Goal: Find specific page/section: Find specific page/section

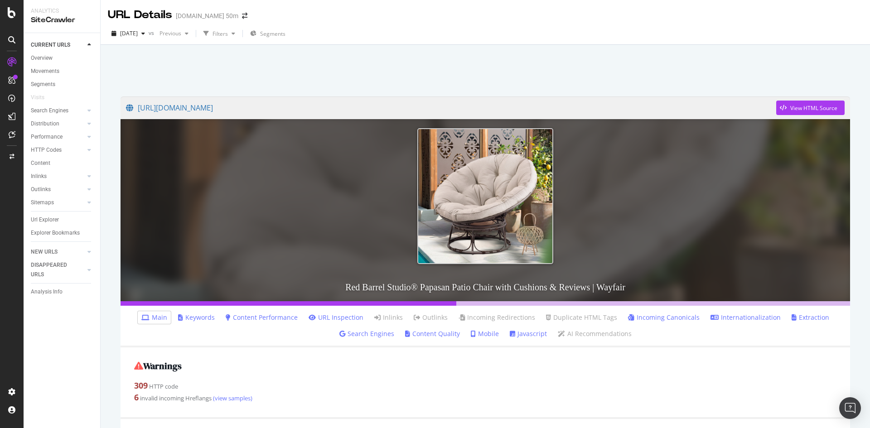
click at [87, 209] on div "Sitemaps" at bounding box center [65, 202] width 69 height 13
click at [88, 208] on div "Sitemaps" at bounding box center [65, 202] width 69 height 13
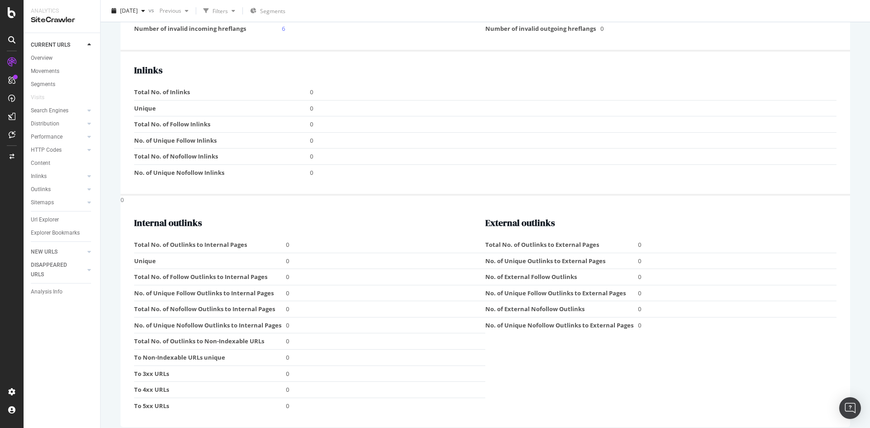
scroll to position [1110, 0]
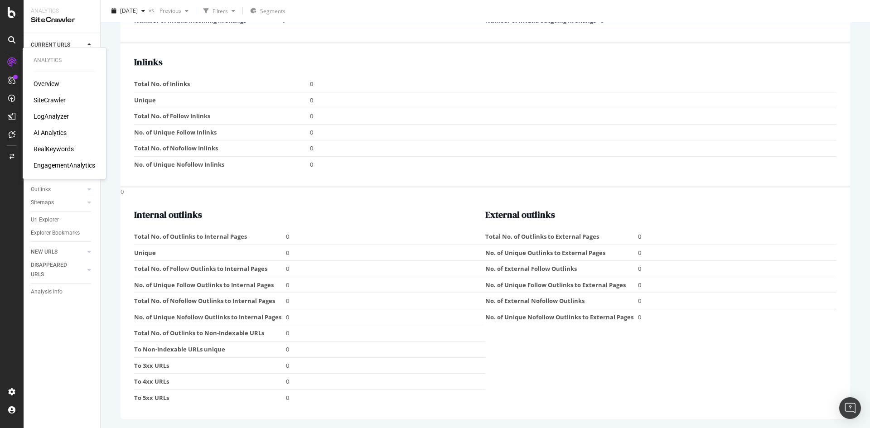
click at [43, 102] on div "SiteCrawler" at bounding box center [50, 100] width 32 height 9
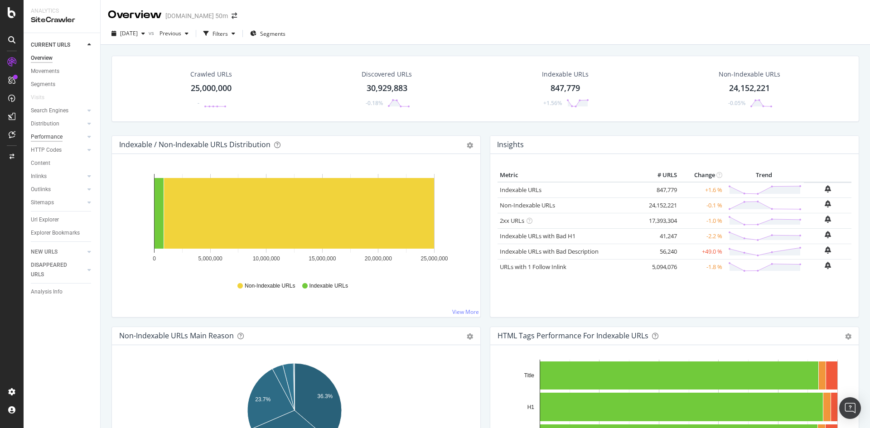
click at [52, 136] on div "Performance" at bounding box center [47, 137] width 32 height 10
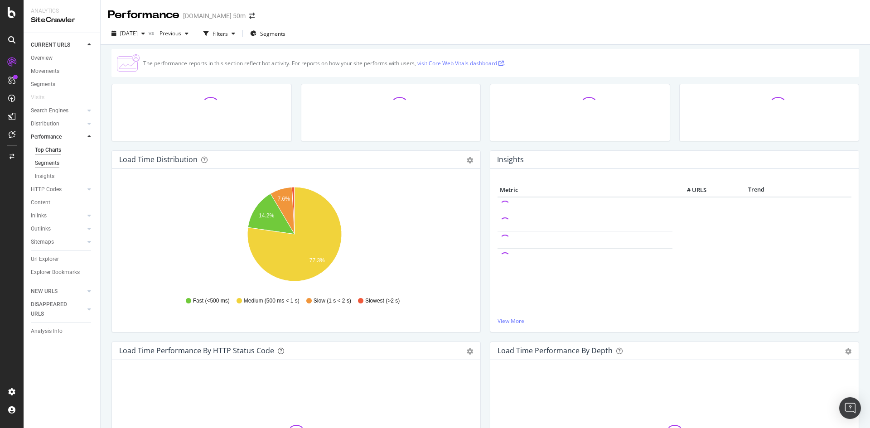
click at [43, 162] on div "Segments" at bounding box center [47, 164] width 24 height 10
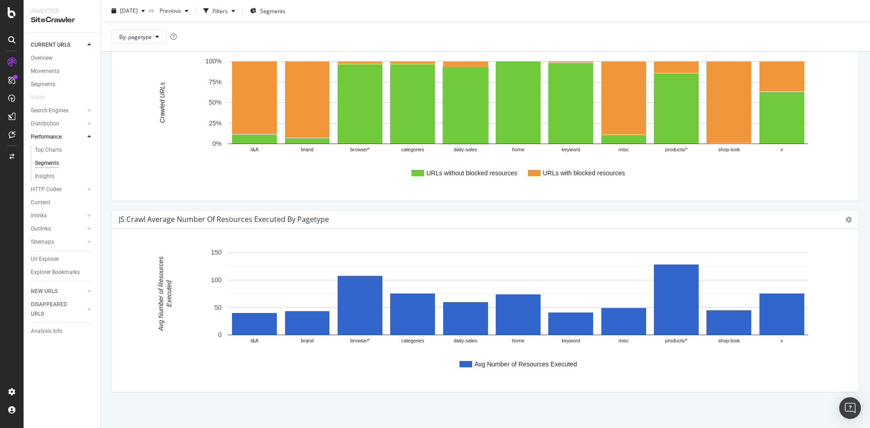
scroll to position [1055, 0]
